Goal: Task Accomplishment & Management: Complete application form

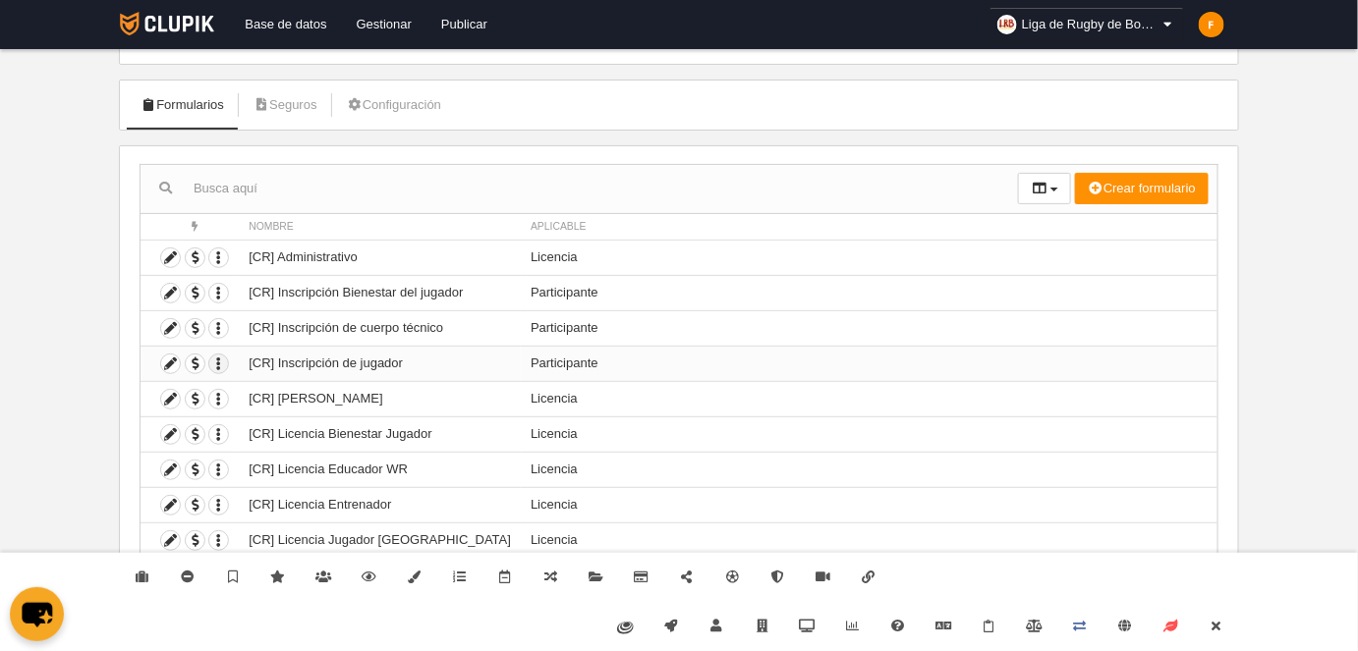
scroll to position [127, 0]
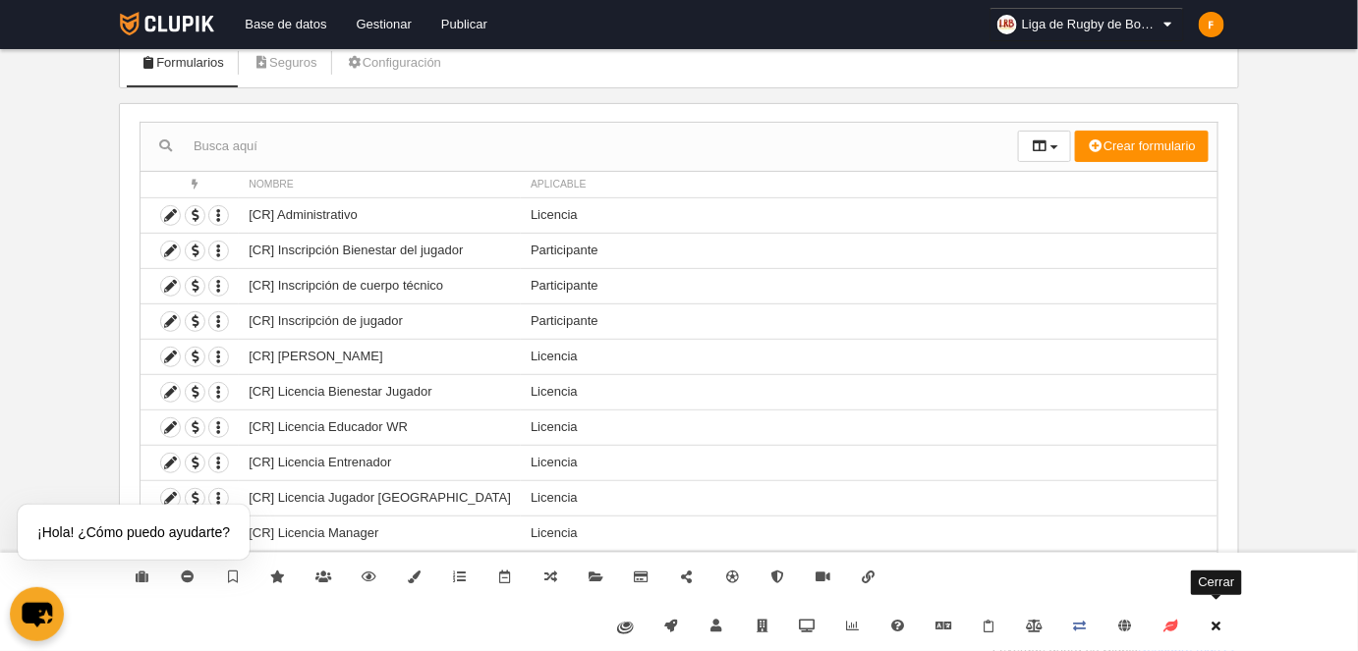
click at [1220, 628] on icon at bounding box center [1216, 626] width 16 height 13
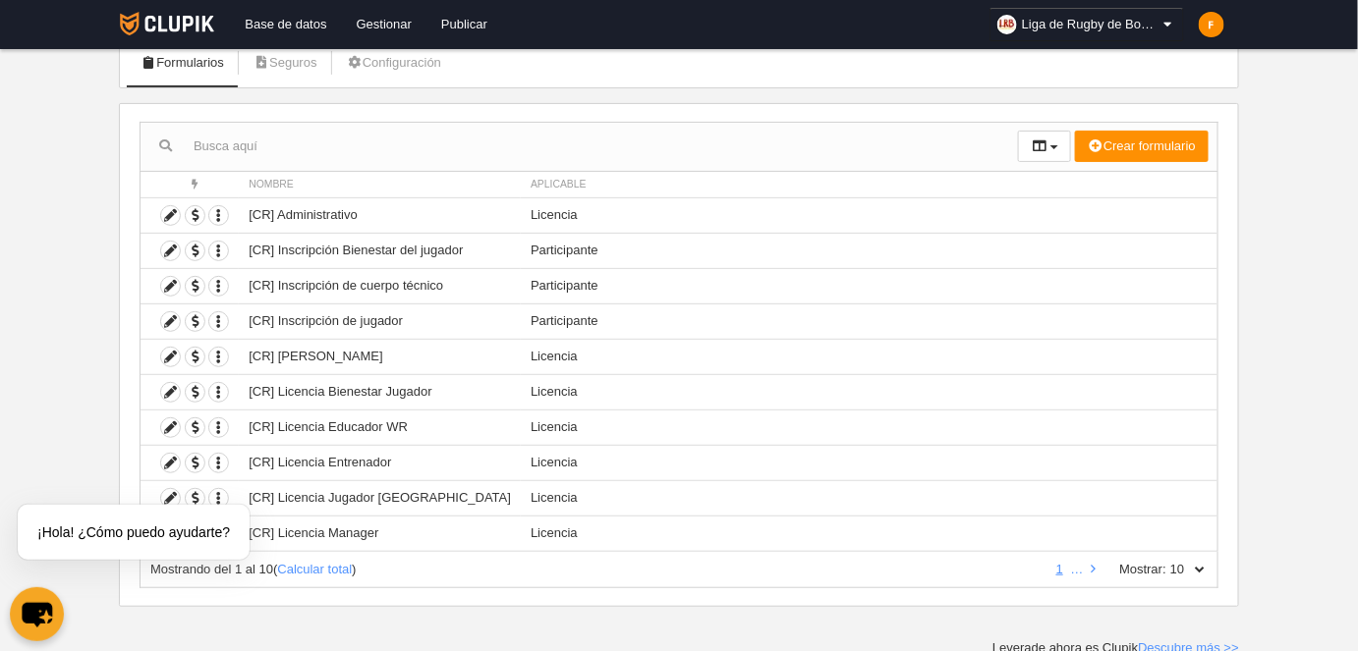
click at [1205, 561] on select "10 25 50 100 500" at bounding box center [1186, 570] width 41 height 18
select select "500"
click at [1167, 561] on select "10 25 50 100 500" at bounding box center [1186, 570] width 41 height 18
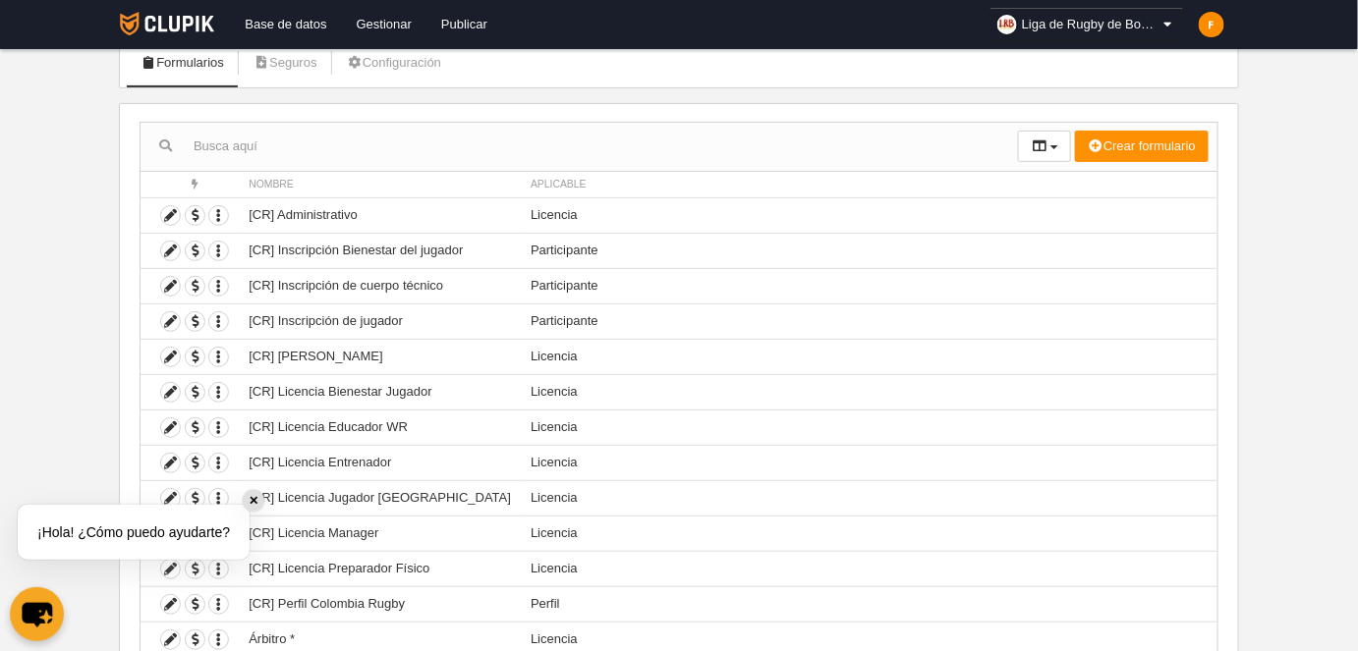
click at [252, 505] on div "✕" at bounding box center [254, 501] width 22 height 22
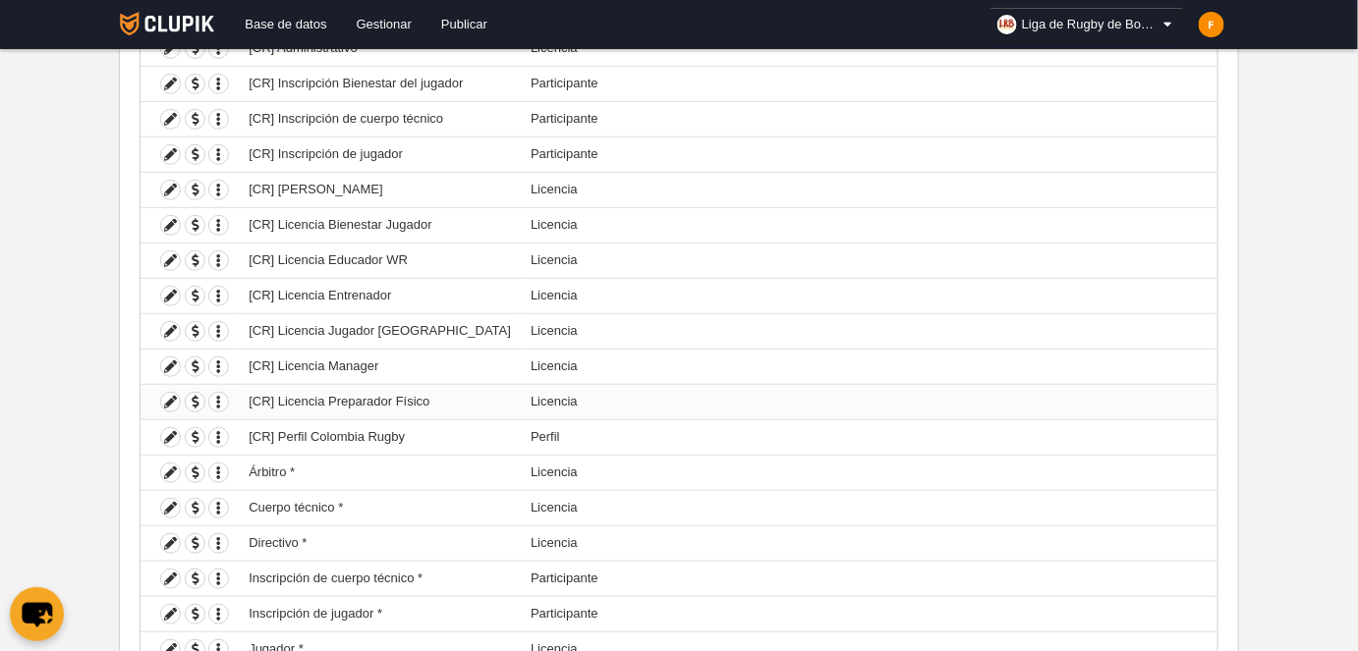
scroll to position [408, 0]
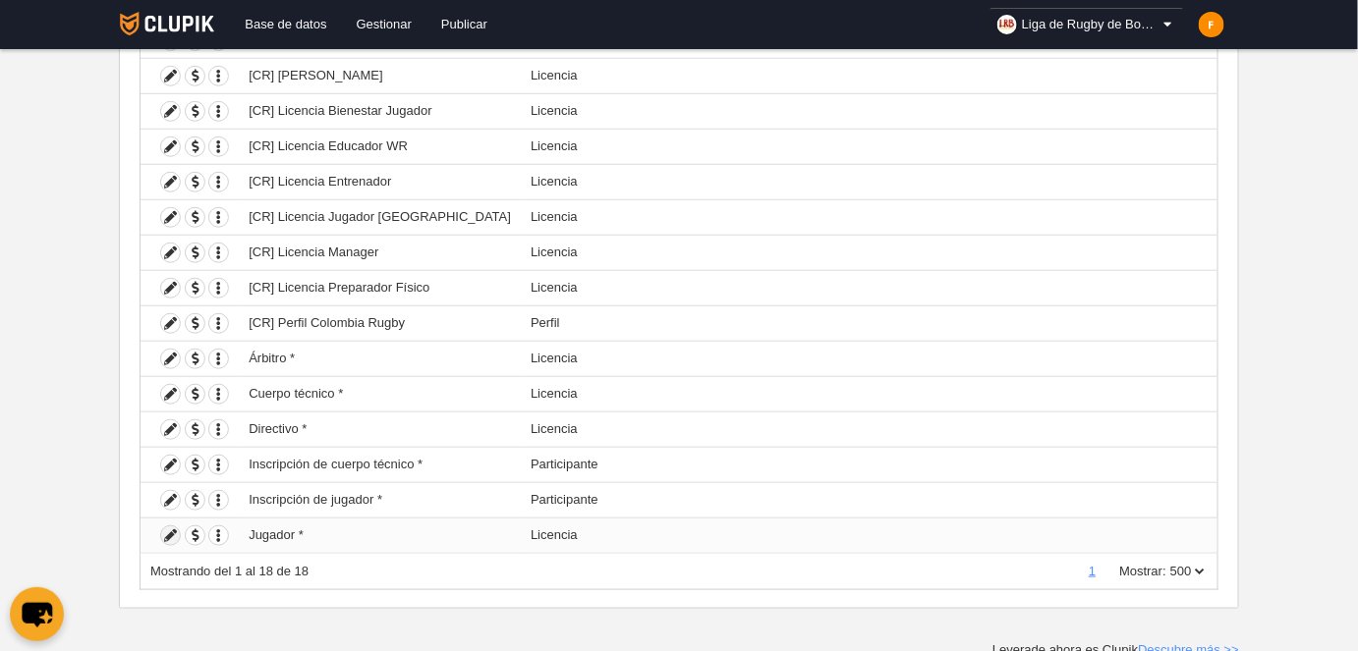
click at [170, 533] on icon at bounding box center [170, 536] width 19 height 19
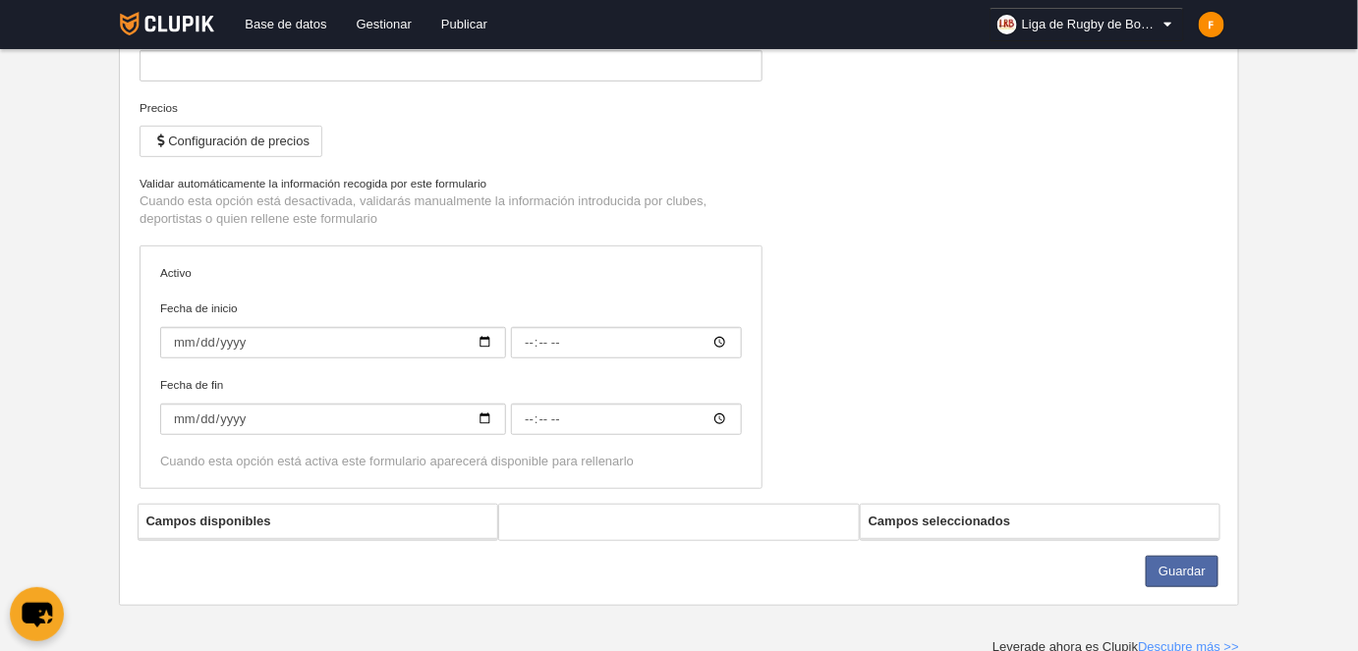
type input "Jugador *"
checkbox input "true"
type input "[DATE]"
type input "07:00"
type input "[DATE]"
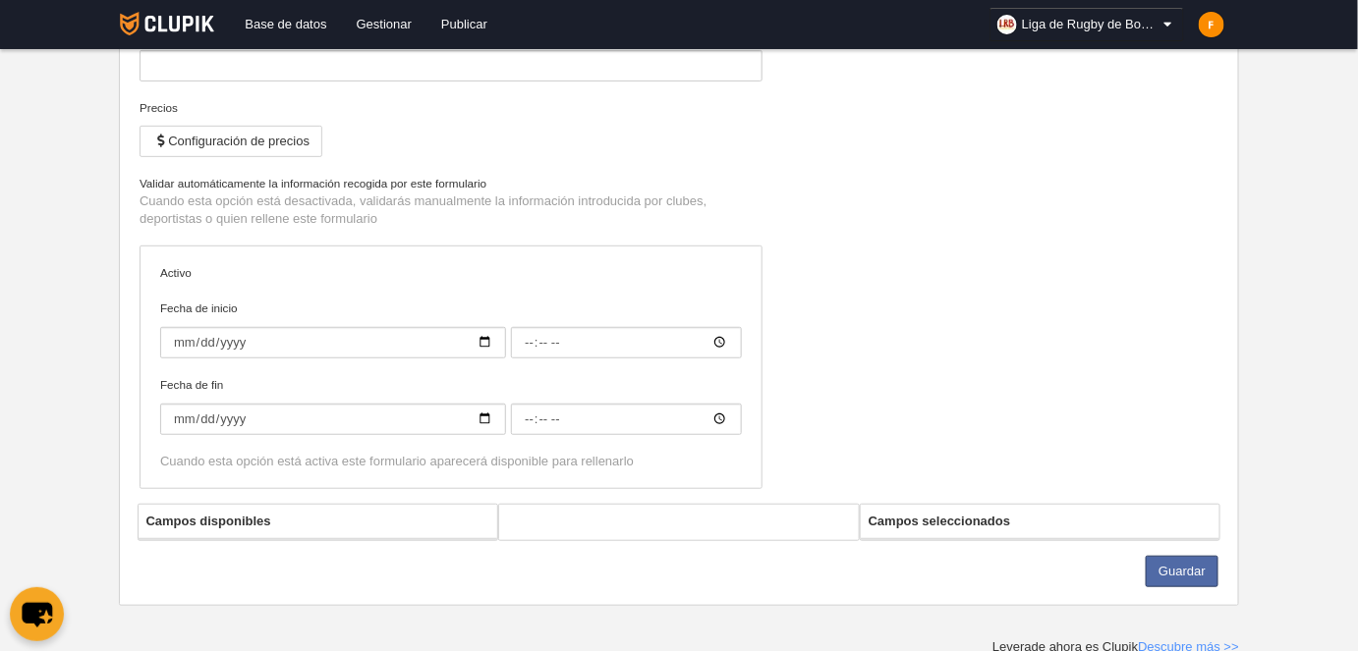
type input "07:00"
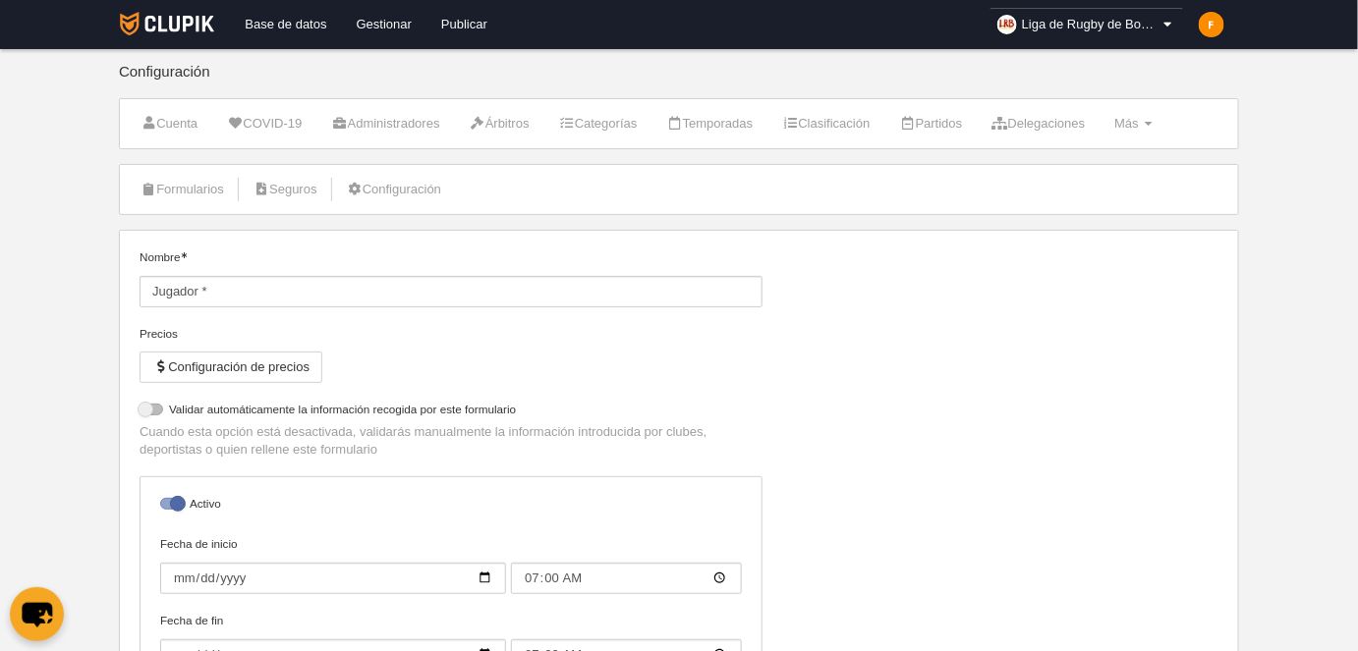
select select "selected"
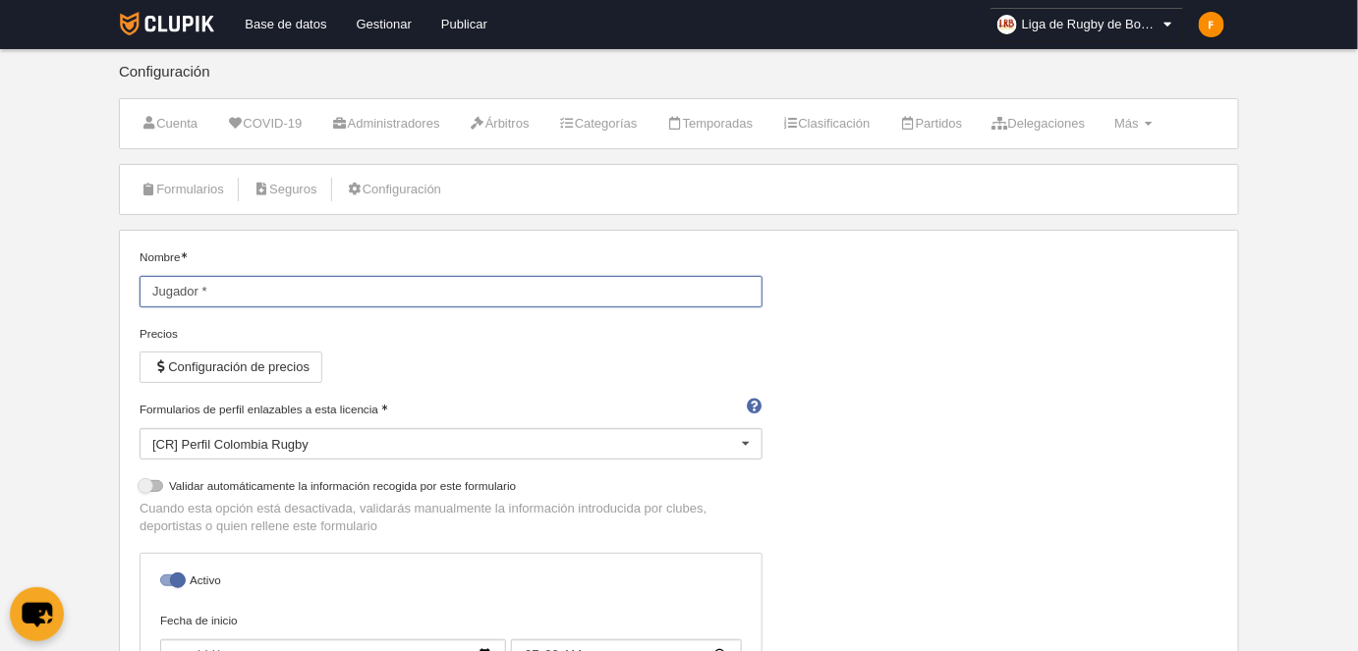
click at [151, 294] on input "Jugador *" at bounding box center [451, 291] width 623 height 31
type input "[LRB] Licencia de Jugador"
click at [1063, 479] on div "Nombre [LRB] Licencia de Jugador Precios Configuración de precios Formularios d…" at bounding box center [679, 533] width 1093 height 568
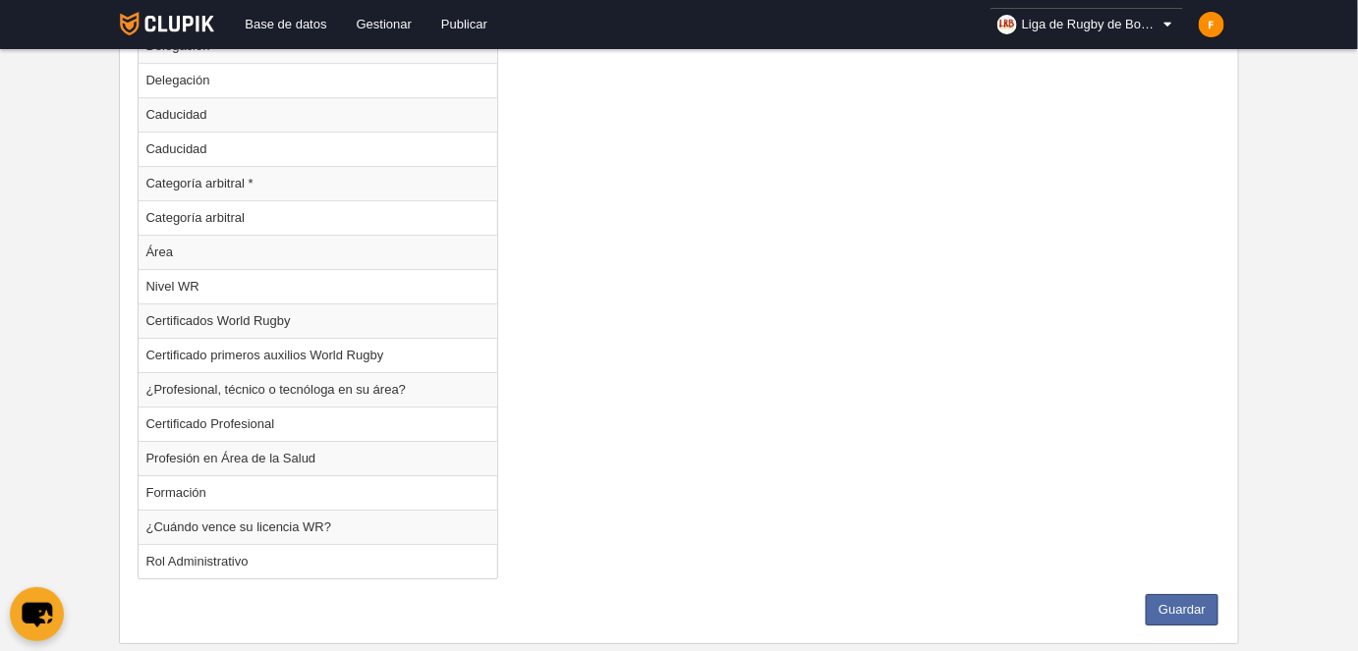
scroll to position [2121, 0]
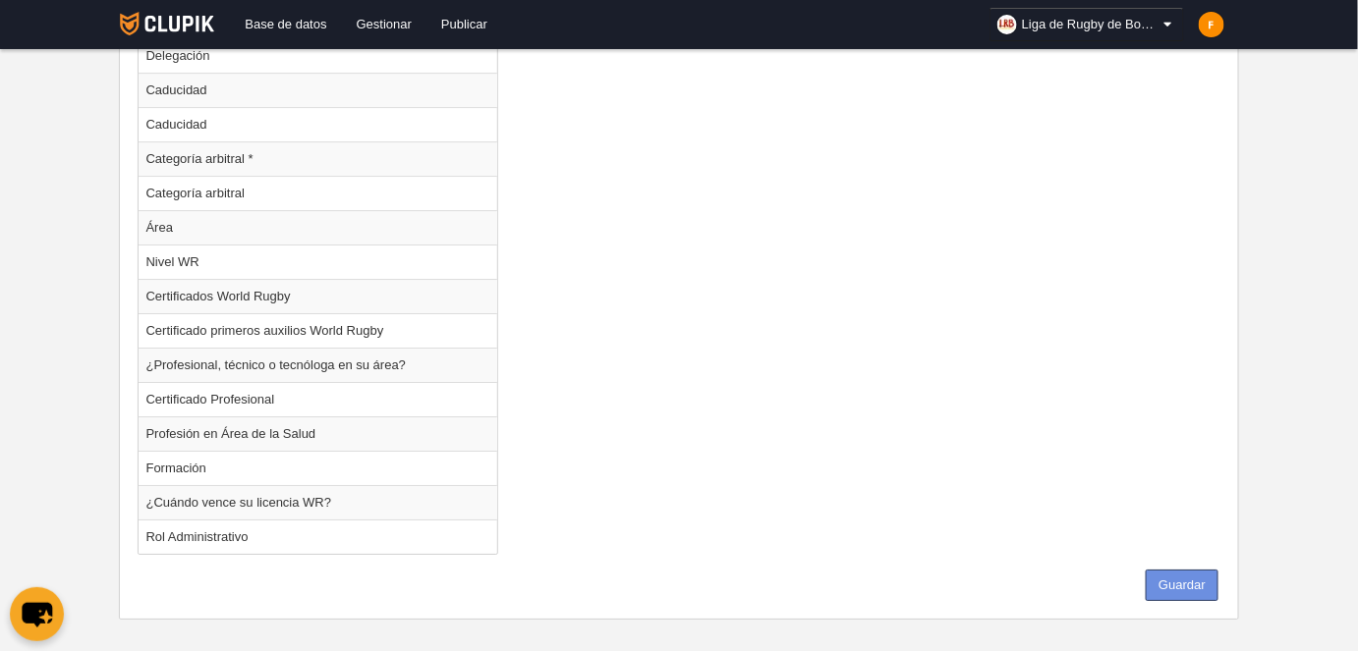
click at [1158, 570] on button "Guardar" at bounding box center [1181, 585] width 73 height 31
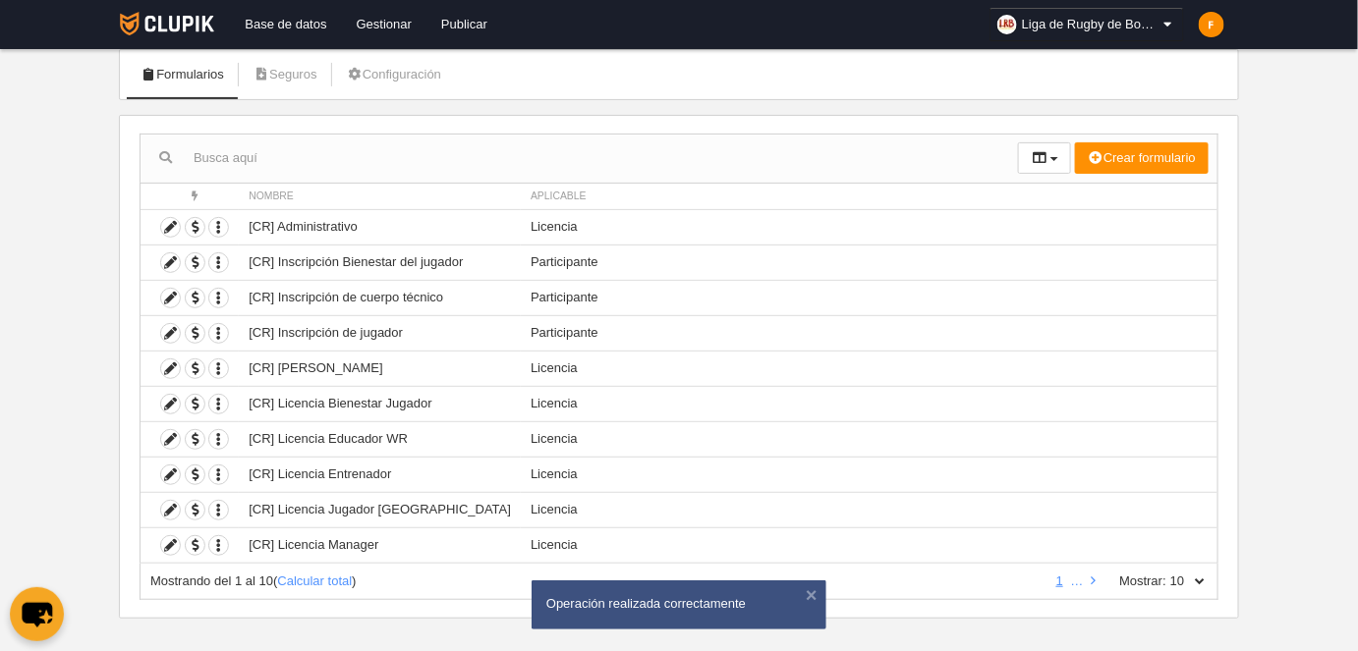
scroll to position [127, 0]
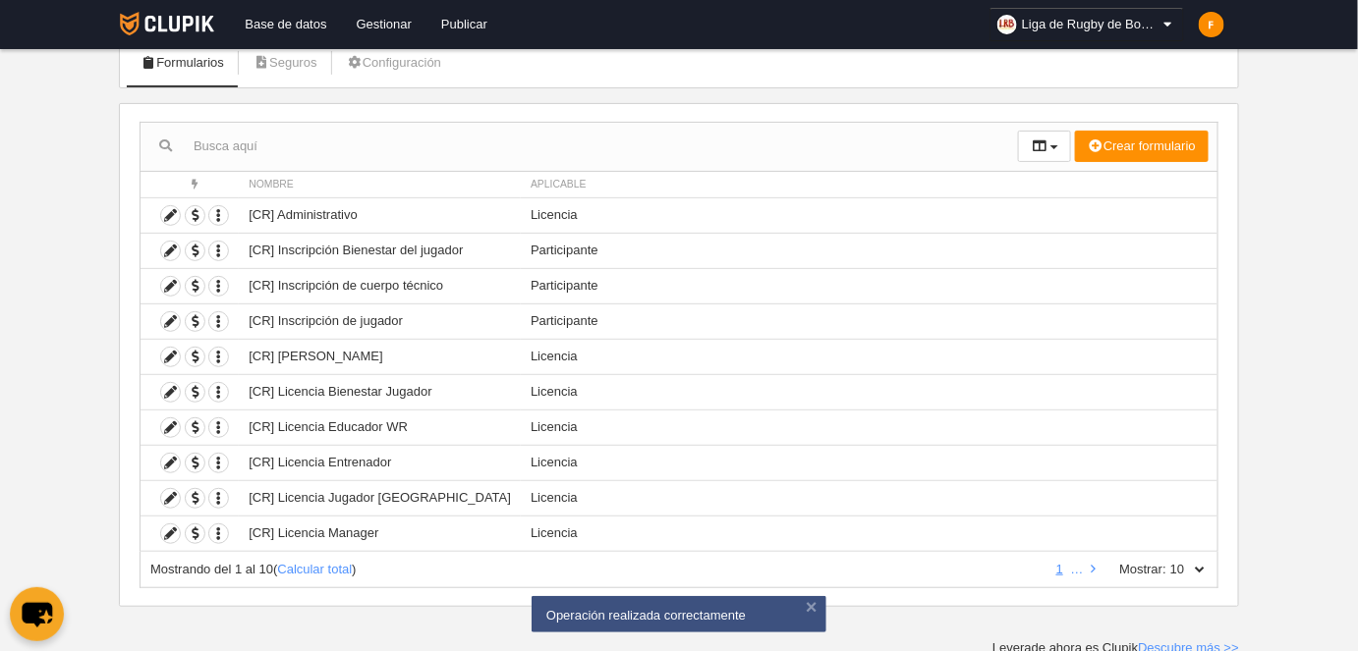
click at [1196, 565] on select "10 25 50 100 500" at bounding box center [1186, 570] width 41 height 18
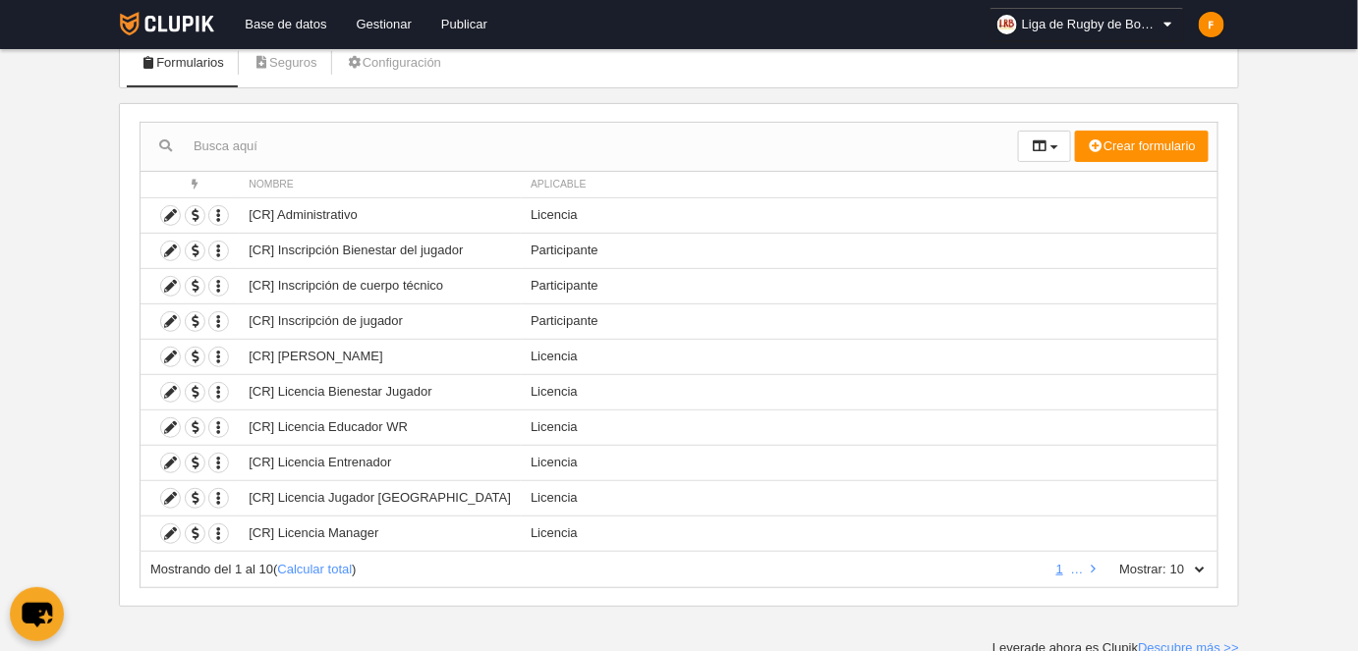
select select "100"
click at [1167, 561] on select "10 25 50 100 500" at bounding box center [1186, 570] width 41 height 18
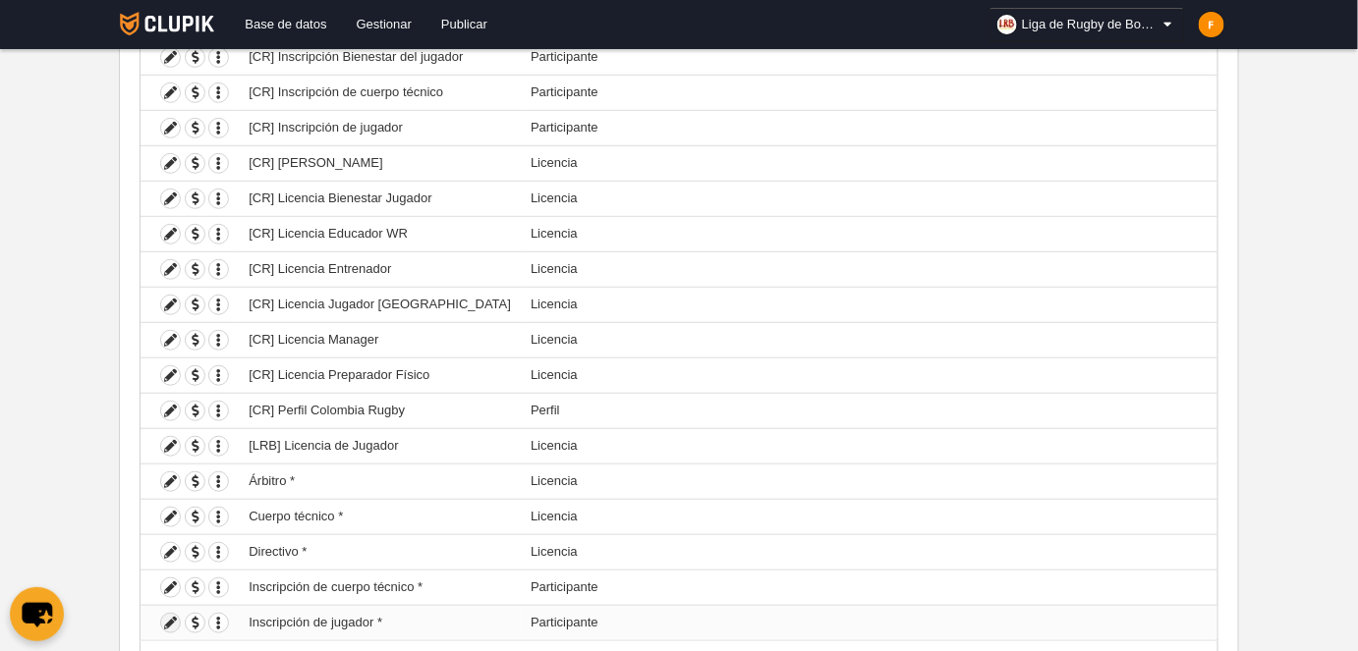
scroll to position [408, 0]
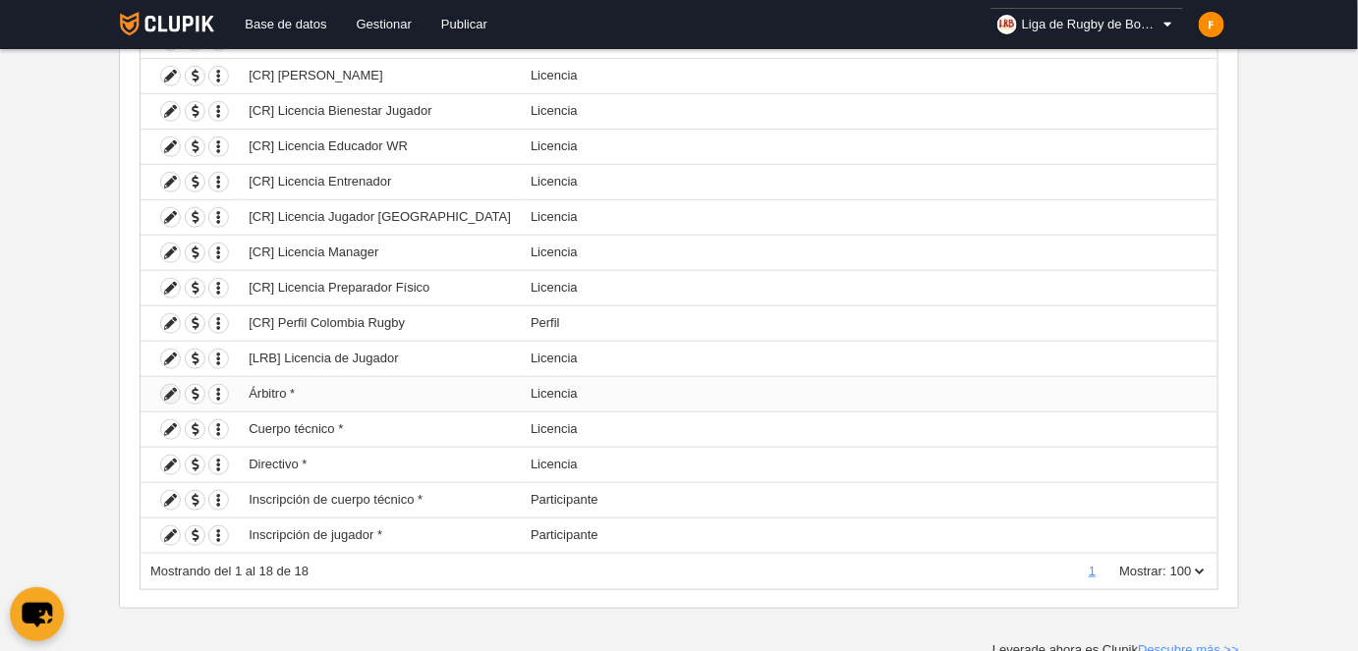
click at [170, 389] on icon at bounding box center [170, 394] width 19 height 19
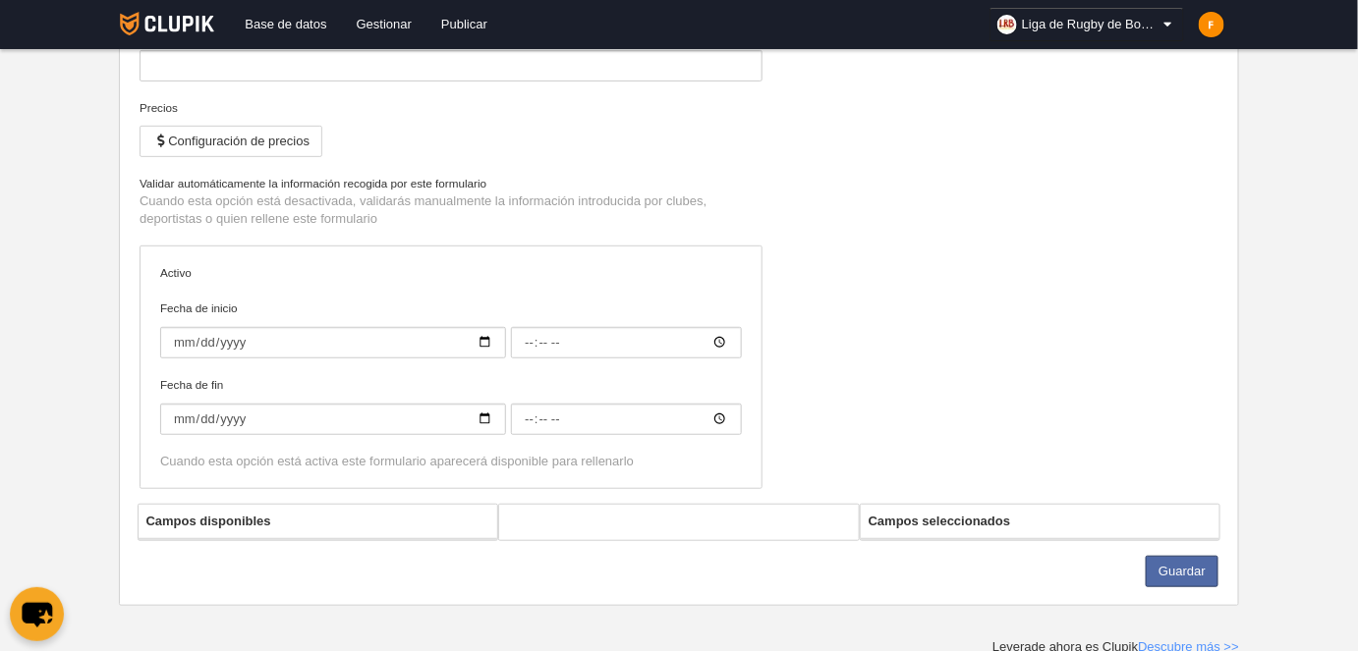
type input "Árbitro *"
checkbox input "true"
type input "[DATE]"
type input "20:00"
type input "[DATE]"
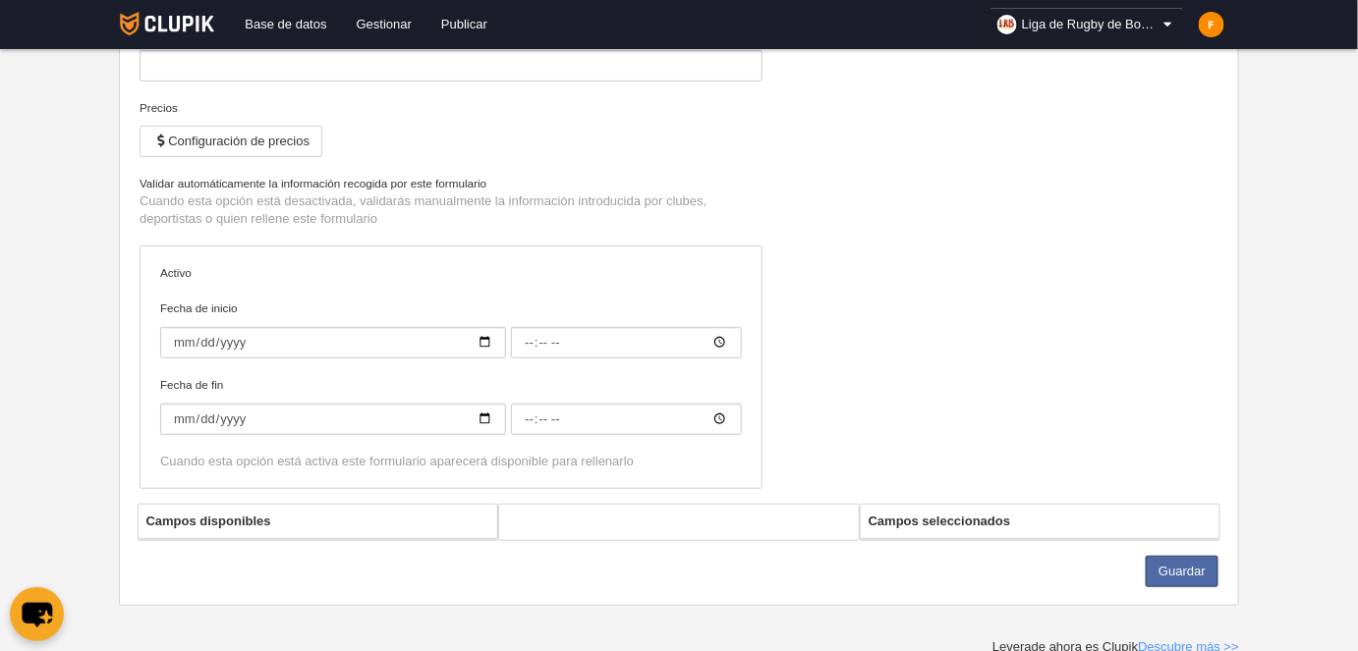
type input "00:00"
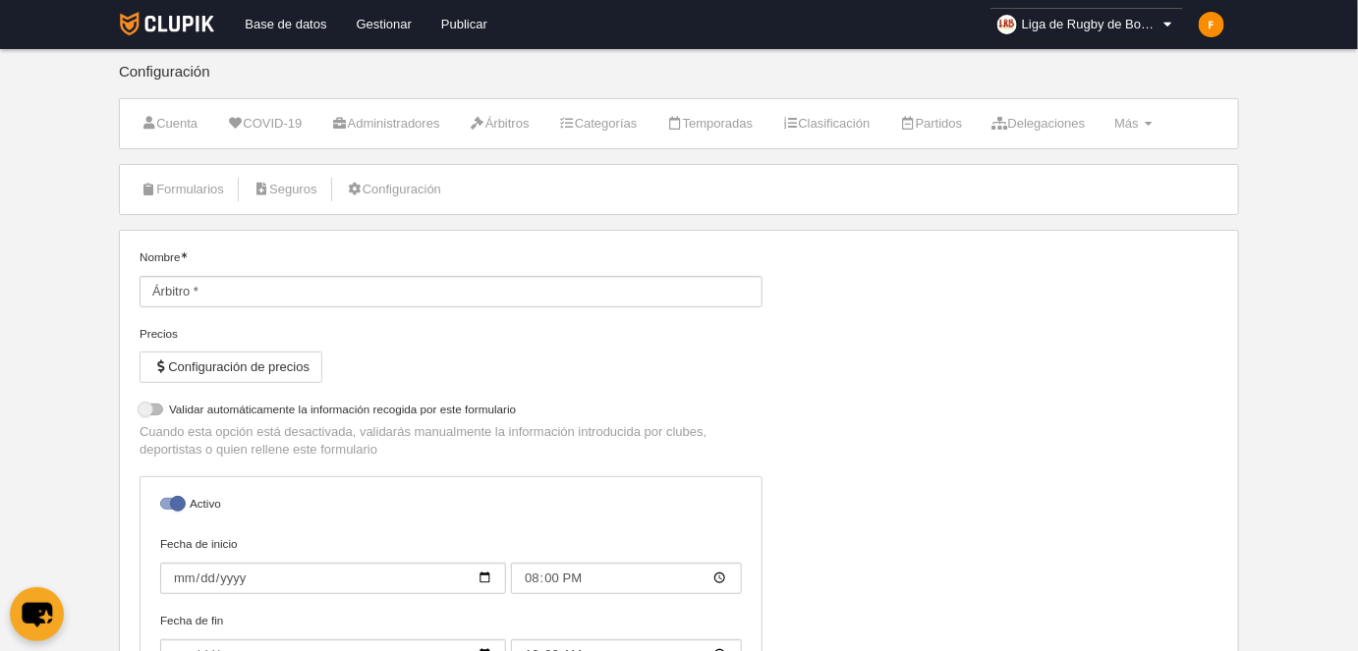
select select "selected"
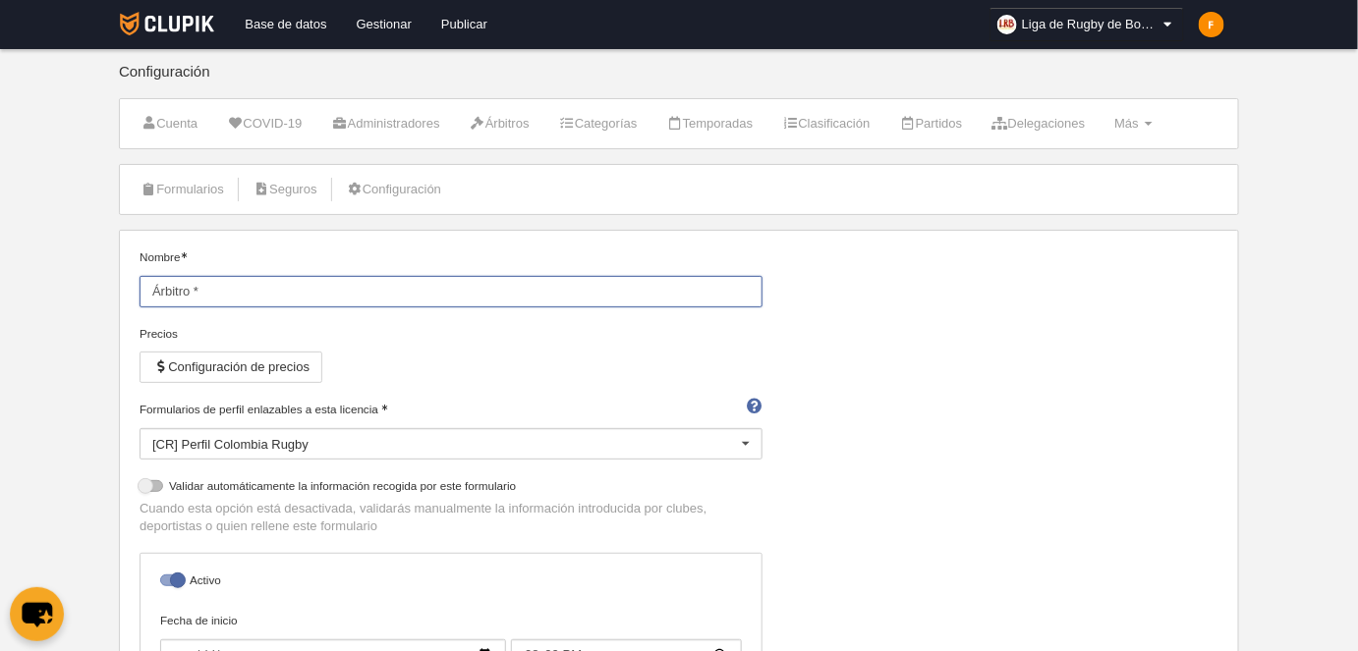
click at [153, 289] on input "Árbitro *" at bounding box center [451, 291] width 623 height 31
type input "[LRB] Licencia de Árbitro"
click at [1118, 486] on div "Nombre [LRB] Licencia de Árbitro Precios Configuración de precios Formularios d…" at bounding box center [679, 533] width 1093 height 568
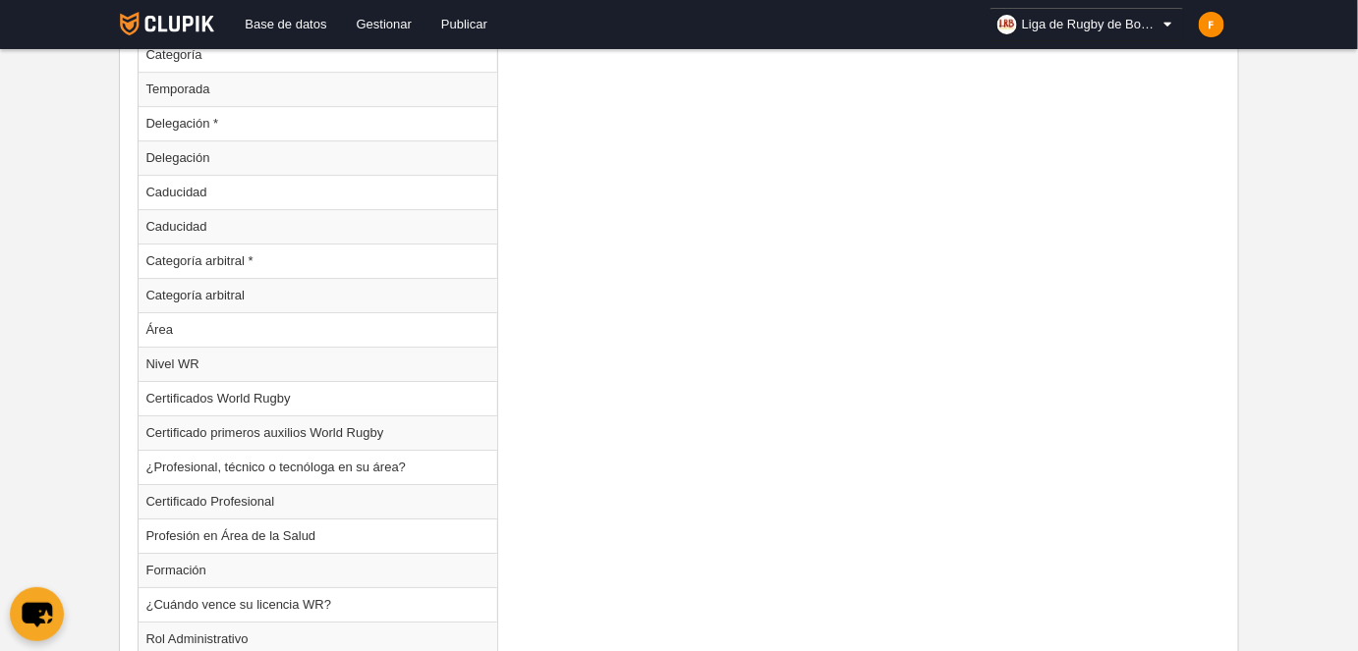
scroll to position [2155, 0]
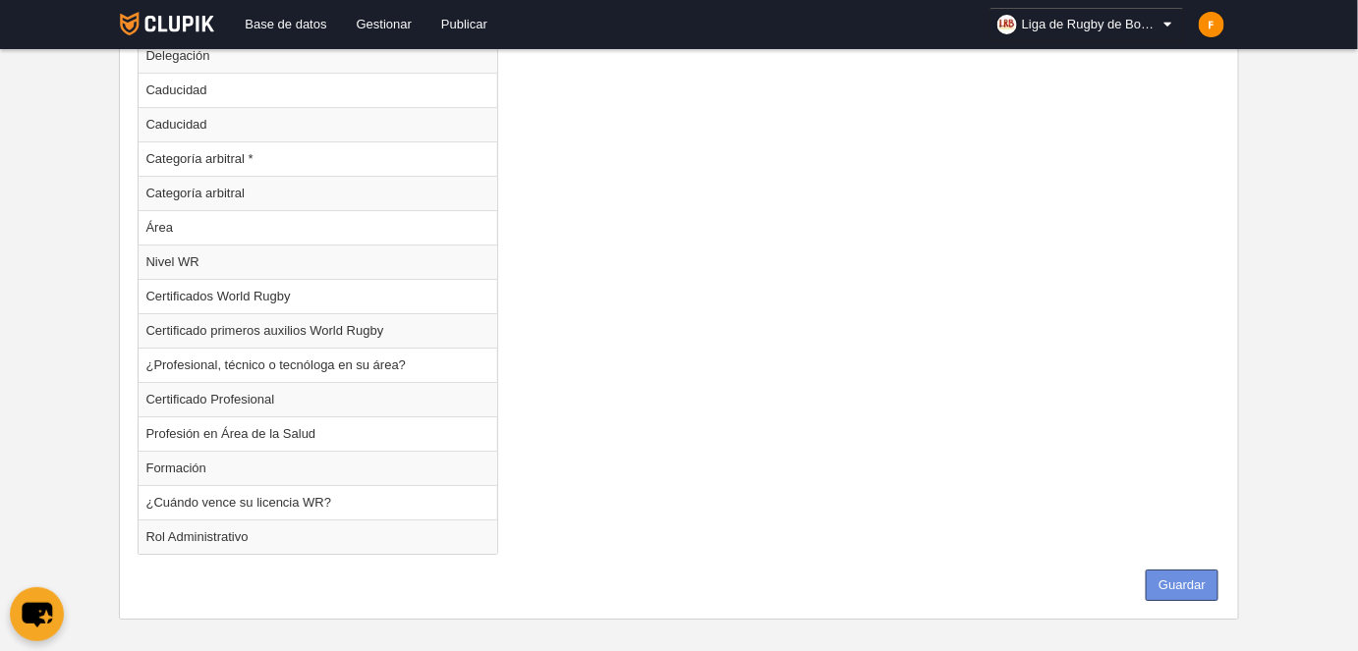
click at [1181, 570] on button "Guardar" at bounding box center [1181, 585] width 73 height 31
